Goal: Information Seeking & Learning: Learn about a topic

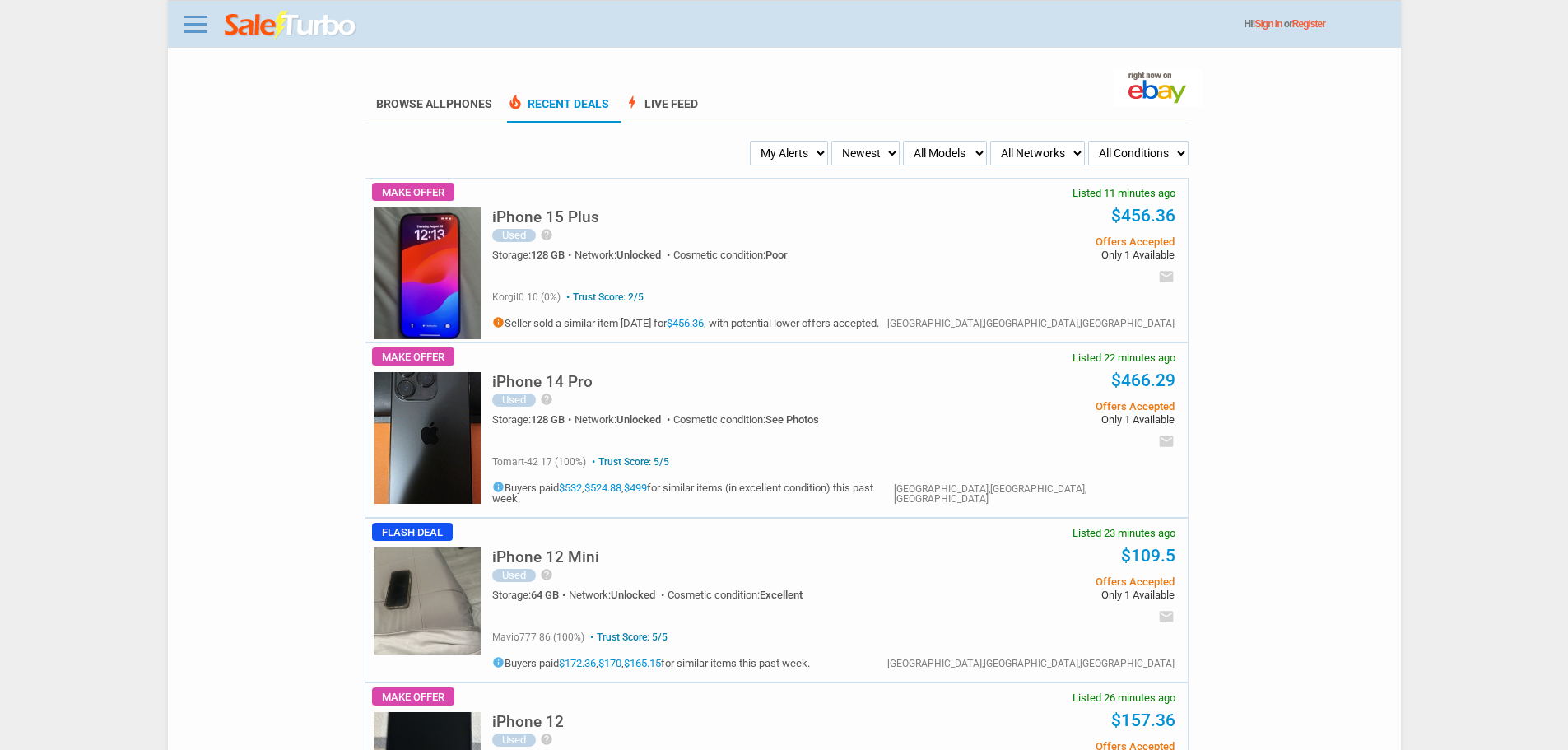
click at [821, 165] on select "My Alerts All Deals BIN Only w/ Offers Only" at bounding box center [789, 152] width 78 height 24
select select "flash_bin"
click at [755, 141] on select "My Alerts All Deals BIN Only w/ Offers Only" at bounding box center [789, 152] width 78 height 24
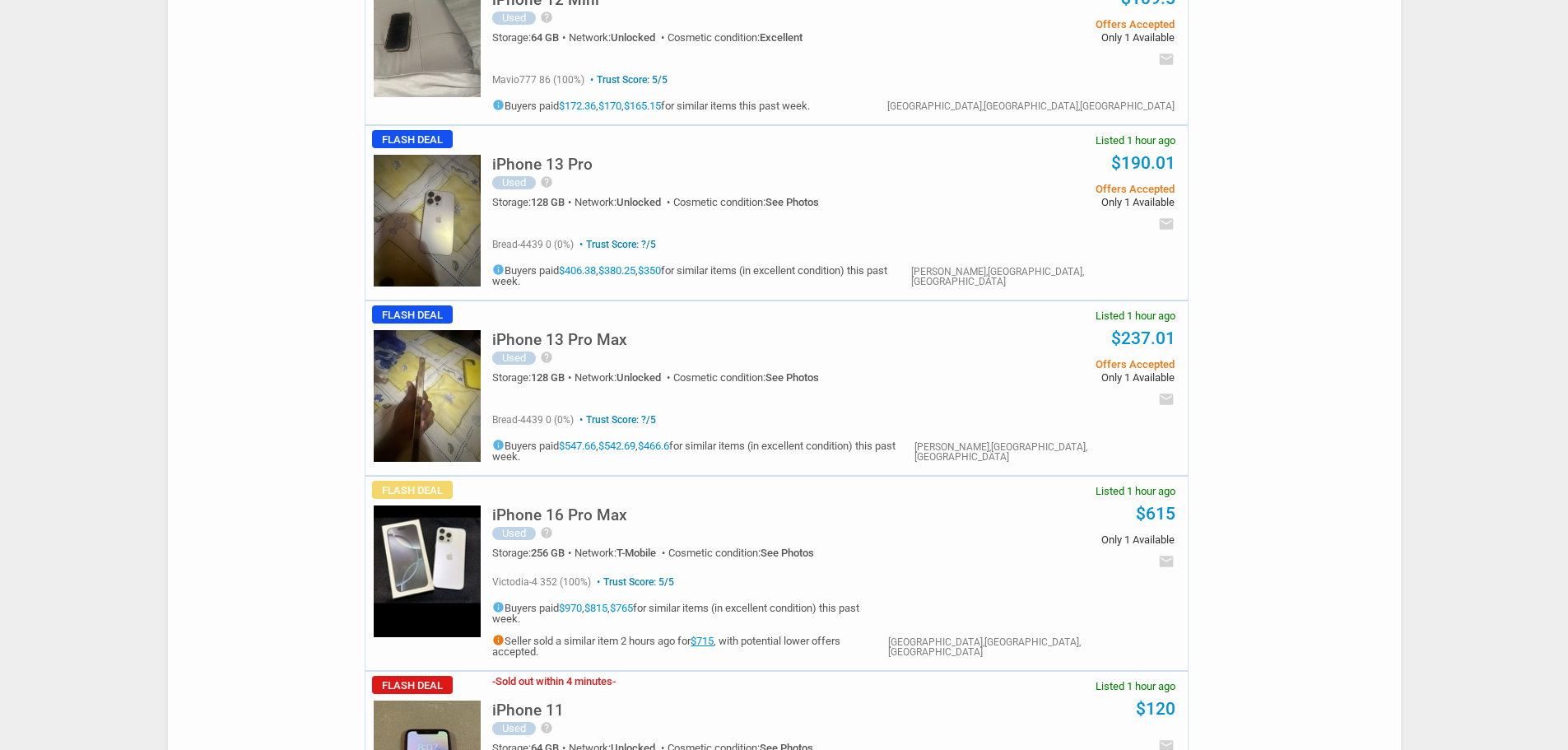
scroll to position [247, 0]
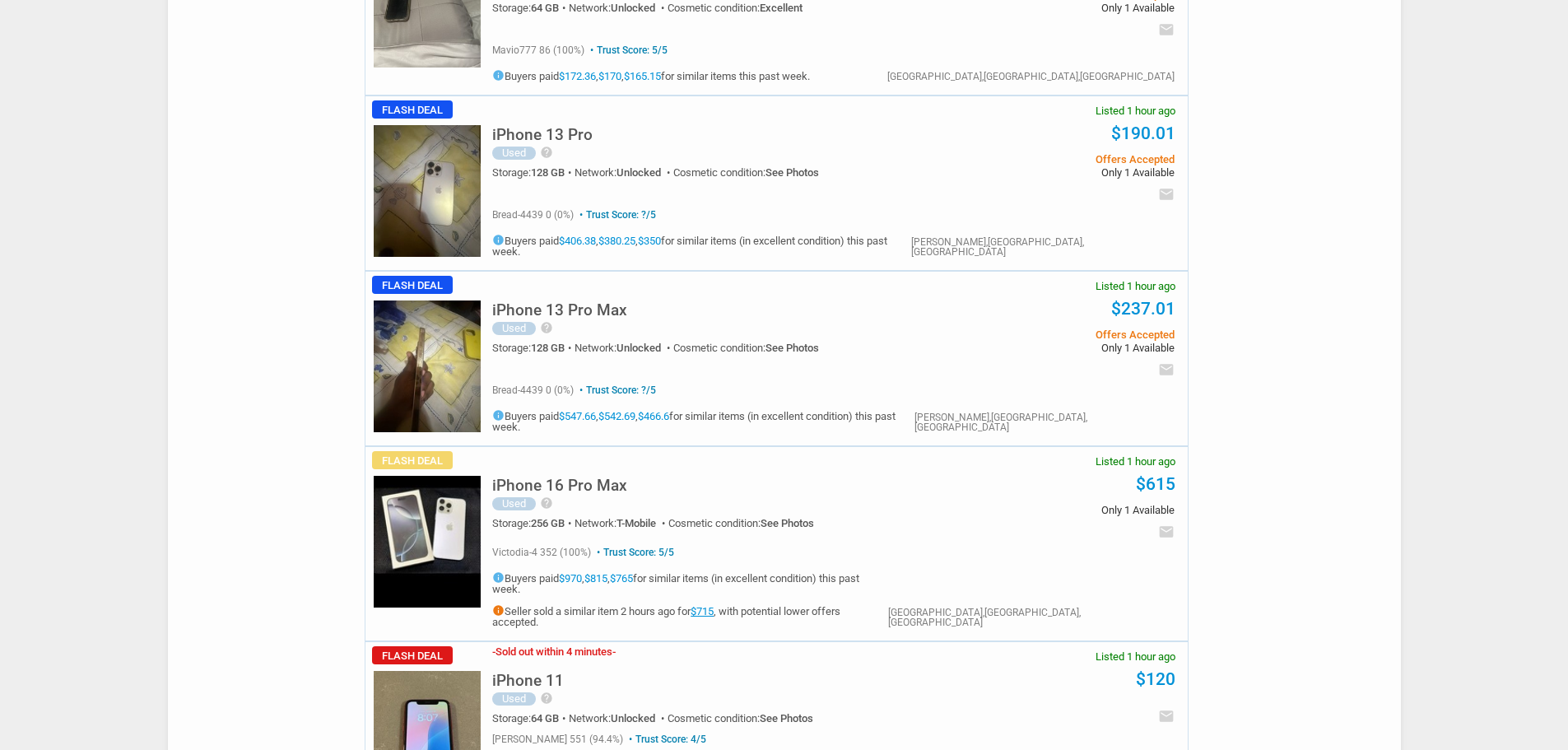
click at [430, 170] on img at bounding box center [426, 191] width 107 height 132
click at [549, 302] on h5 "iPhone 13 Pro Max" at bounding box center [559, 309] width 135 height 16
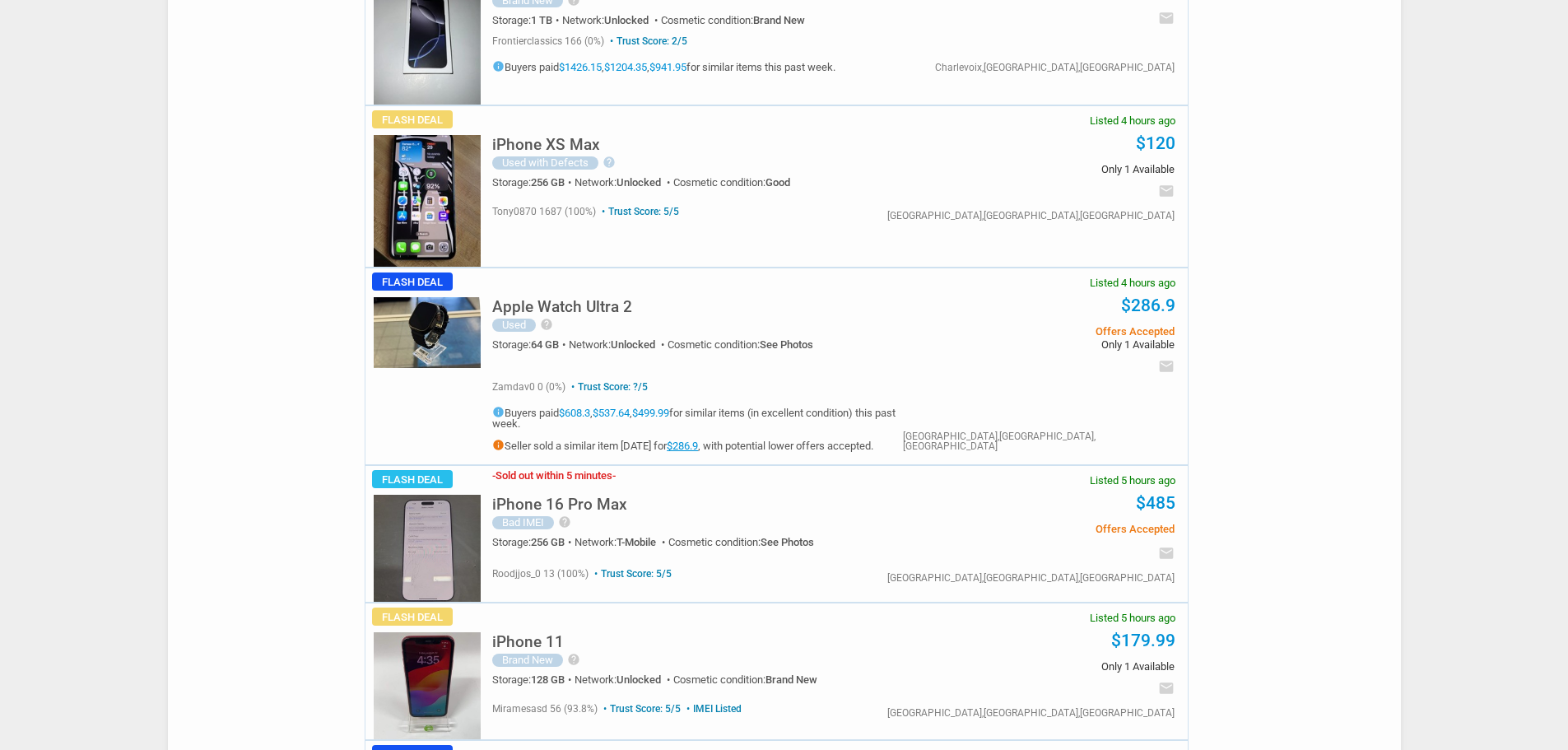
scroll to position [3210, 0]
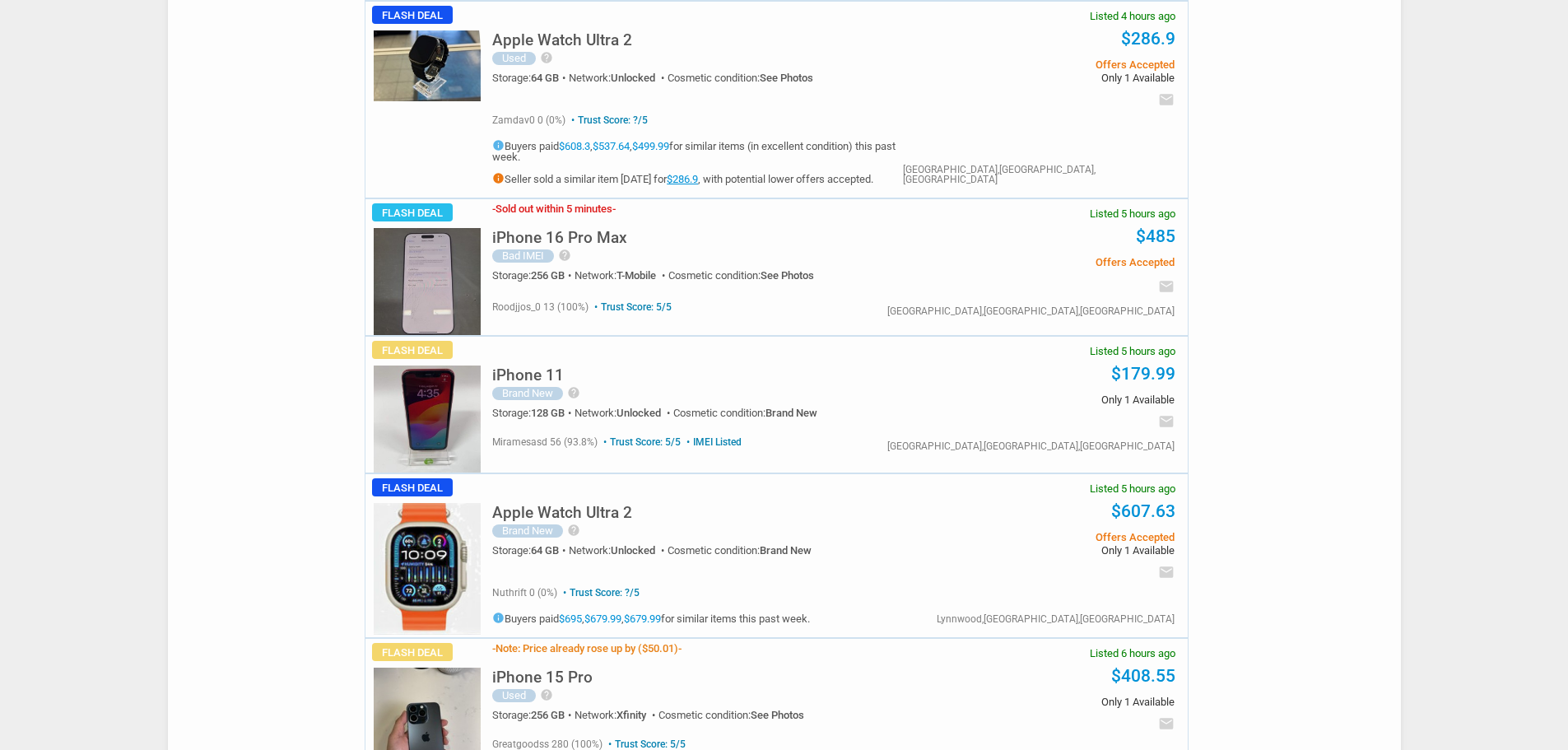
click at [516, 230] on h5 "iPhone 16 Pro Max" at bounding box center [559, 237] width 135 height 16
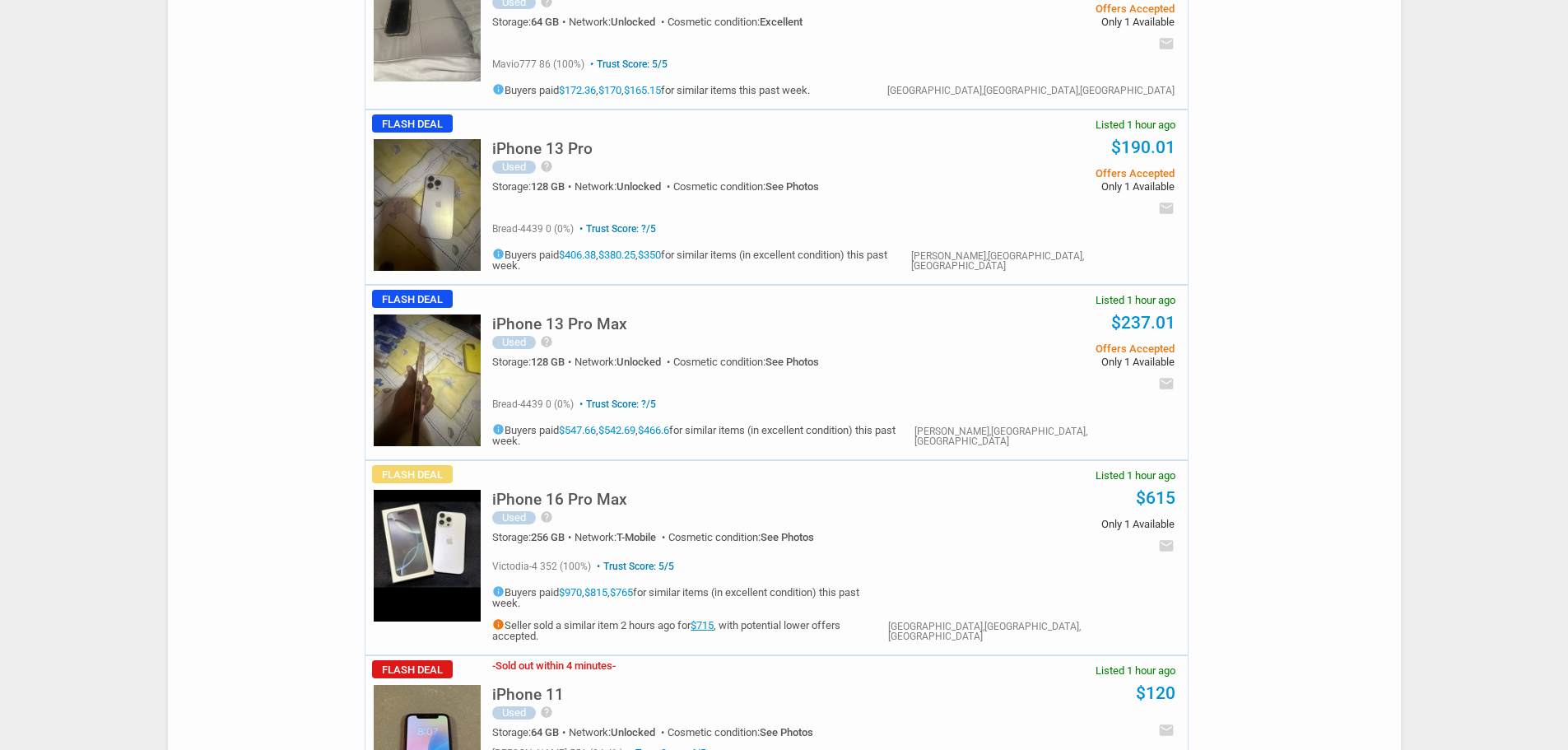
scroll to position [0, 0]
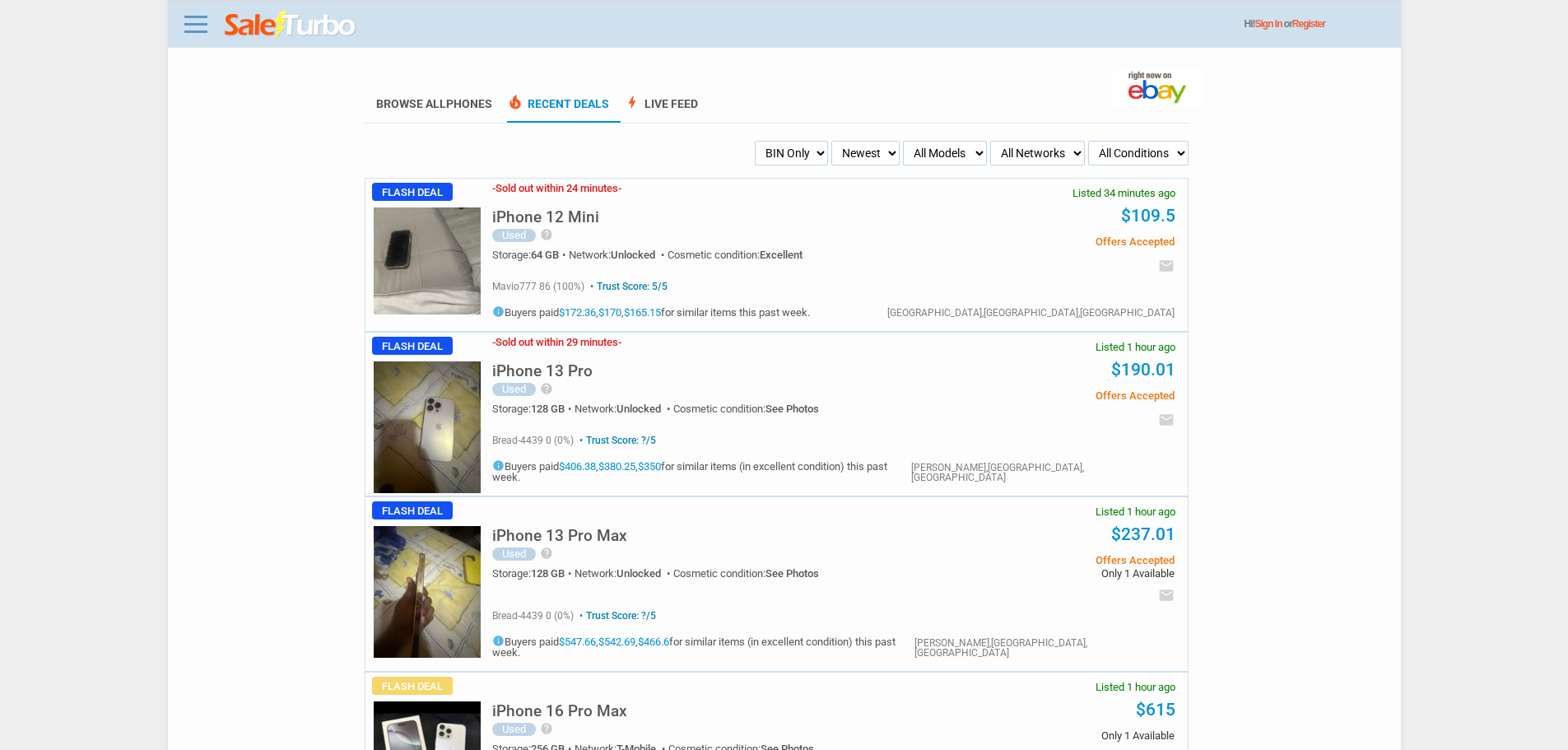
click at [120, 510] on body "Menu Toggle Dark Mode Create Free Account / Login Browse All Phones Recent Deal…" at bounding box center [784, 375] width 1568 height 750
